Goal: Navigation & Orientation: Find specific page/section

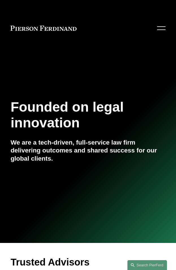
scroll to position [169, 0]
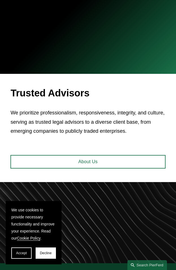
click at [43, 169] on div "Trusted Advisors We prioritize professionalism, responsiveness, integrity, and …" at bounding box center [88, 169] width 176 height 190
click at [43, 166] on link "About Us" at bounding box center [87, 162] width 155 height 14
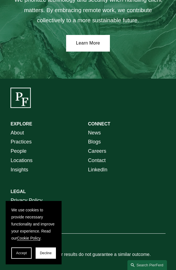
scroll to position [1429, 0]
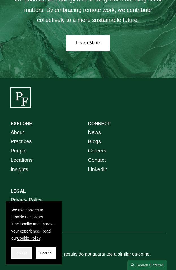
click at [15, 253] on button "Accept" at bounding box center [21, 253] width 20 height 11
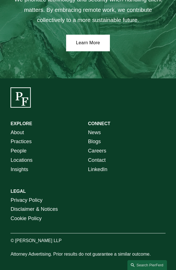
click at [83, 196] on p "Privacy Policy Disclaimer & Notices Cookie Policy" at bounding box center [48, 210] width 77 height 28
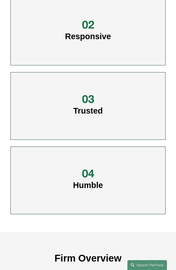
scroll to position [357, 0]
